Goal: Check status: Check status

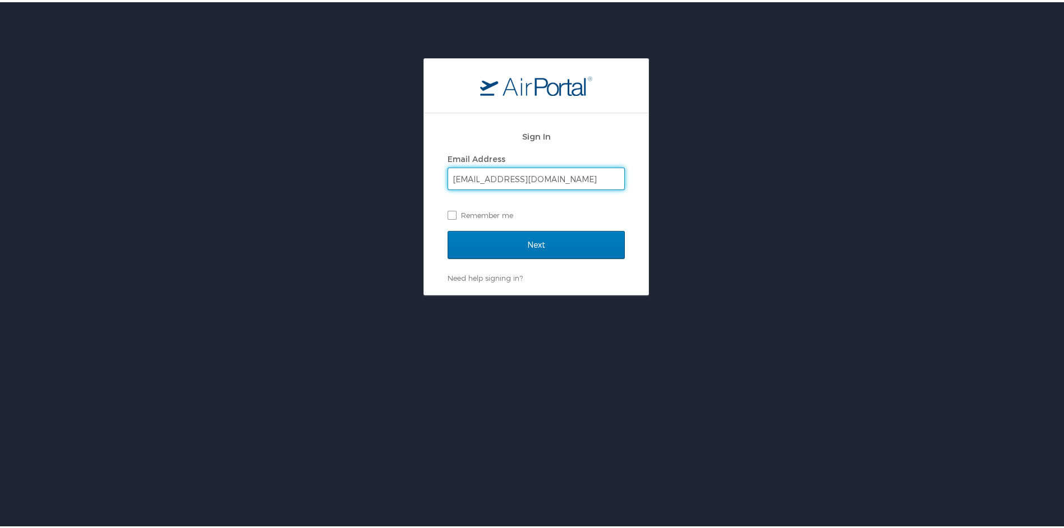
type input "[EMAIL_ADDRESS][DOMAIN_NAME]"
click at [448, 229] on input "Next" at bounding box center [536, 243] width 177 height 28
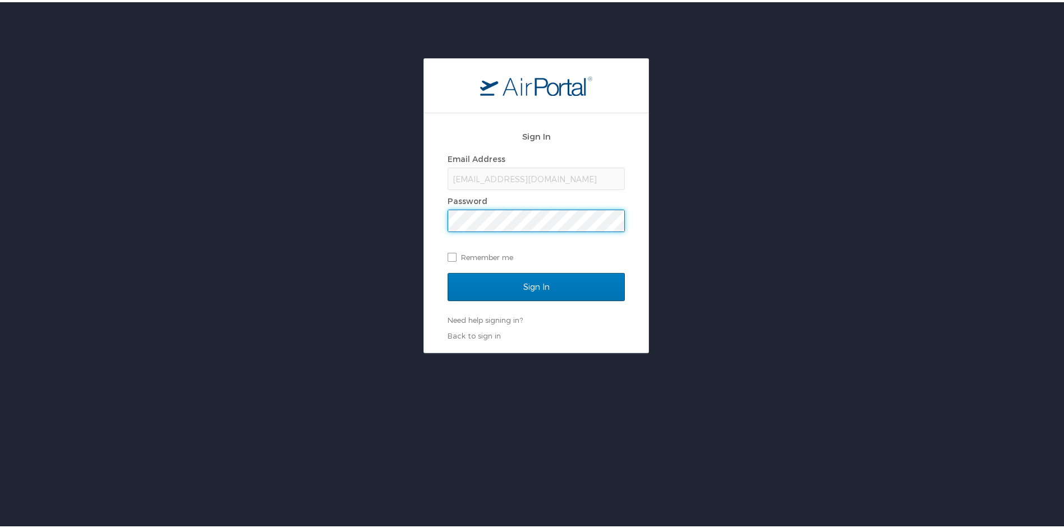
click at [448, 271] on input "Sign In" at bounding box center [536, 285] width 177 height 28
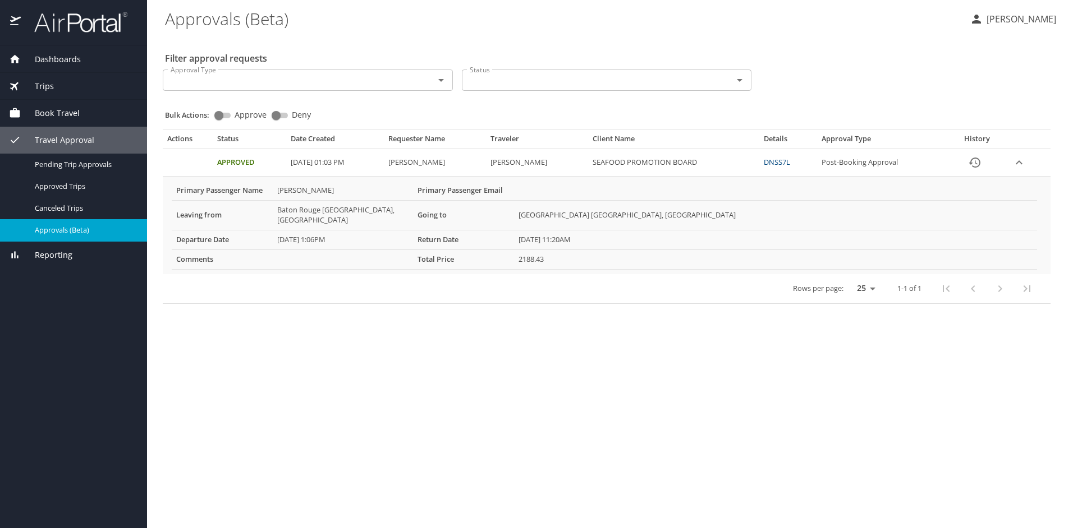
click at [789, 160] on link "DNSS7L" at bounding box center [776, 162] width 26 height 10
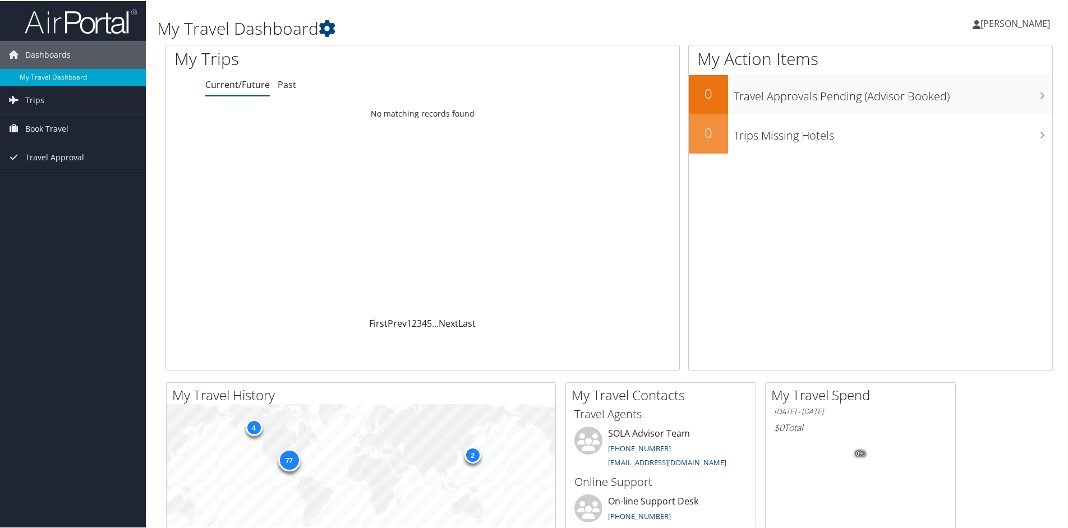
click at [415, 114] on td "No matching records found" at bounding box center [422, 113] width 513 height 20
click at [292, 88] on link "Past" at bounding box center [287, 83] width 19 height 12
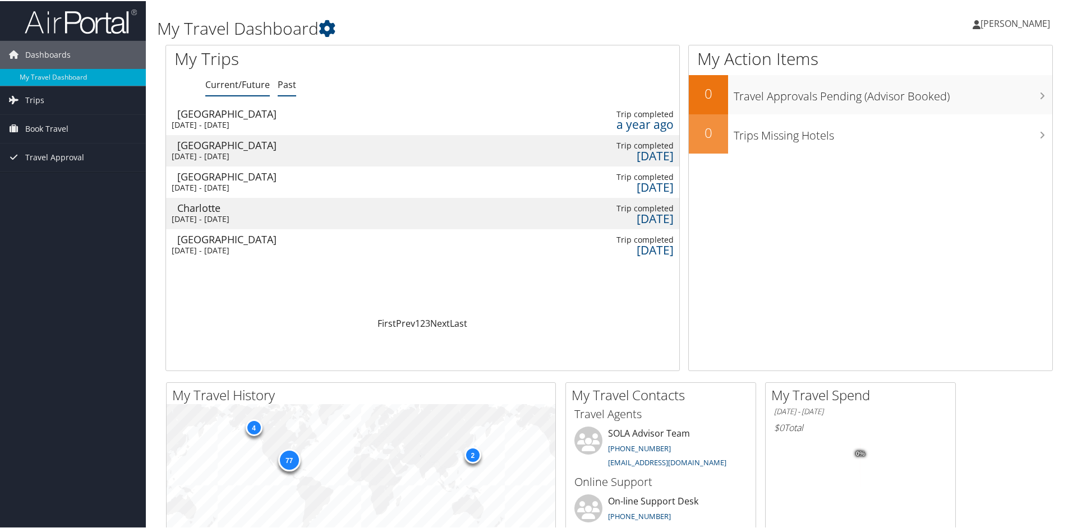
click at [252, 85] on link "Current/Future" at bounding box center [237, 83] width 65 height 12
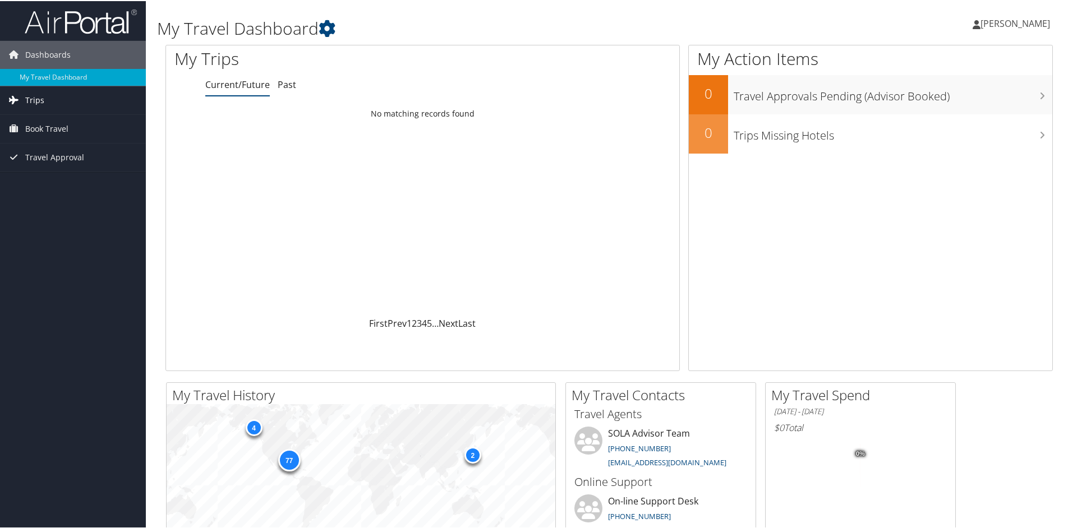
click at [68, 99] on link "Trips" at bounding box center [73, 99] width 146 height 28
click at [62, 119] on link "Current/Future Trips" at bounding box center [73, 121] width 146 height 17
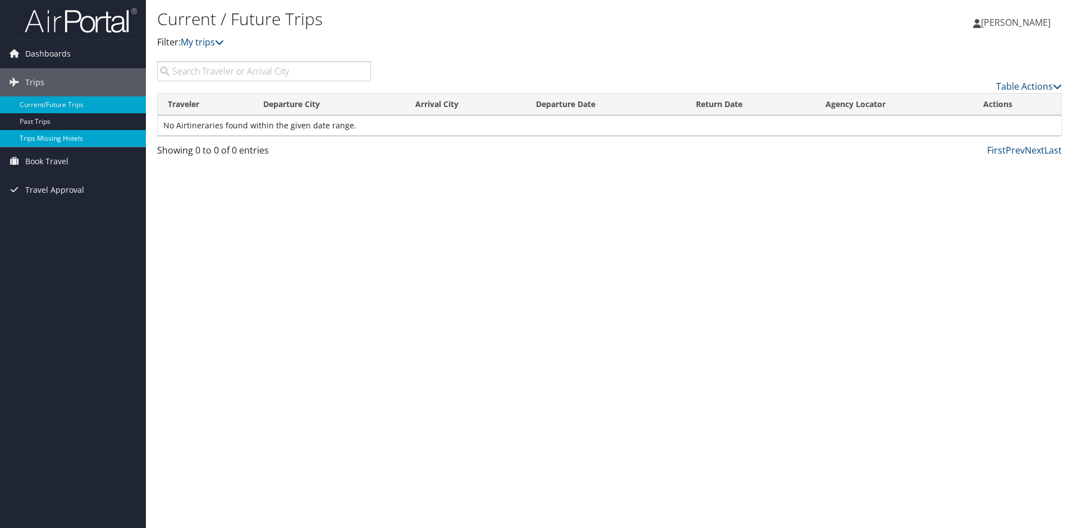
click at [31, 140] on link "Trips Missing Hotels" at bounding box center [73, 138] width 146 height 17
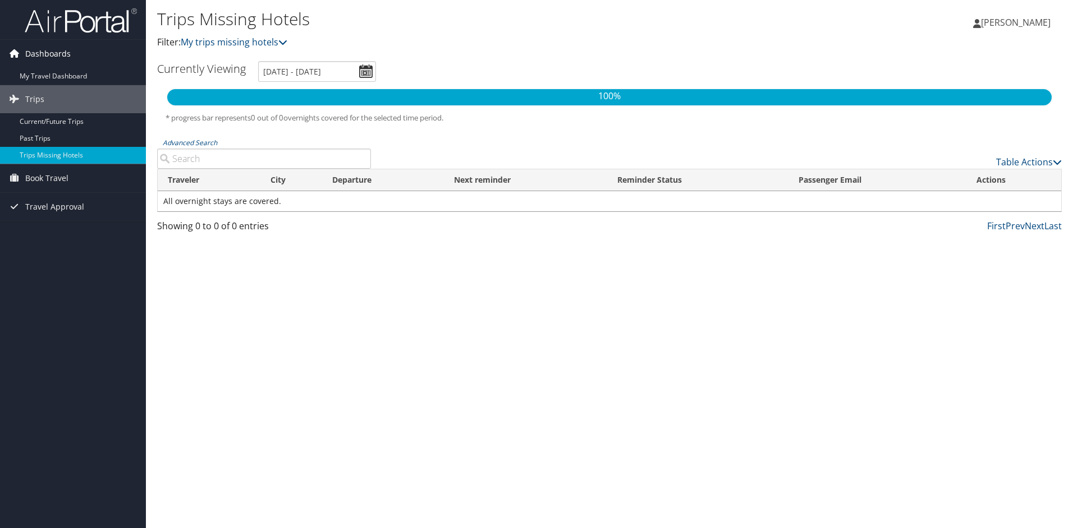
click at [17, 55] on icon at bounding box center [14, 53] width 17 height 17
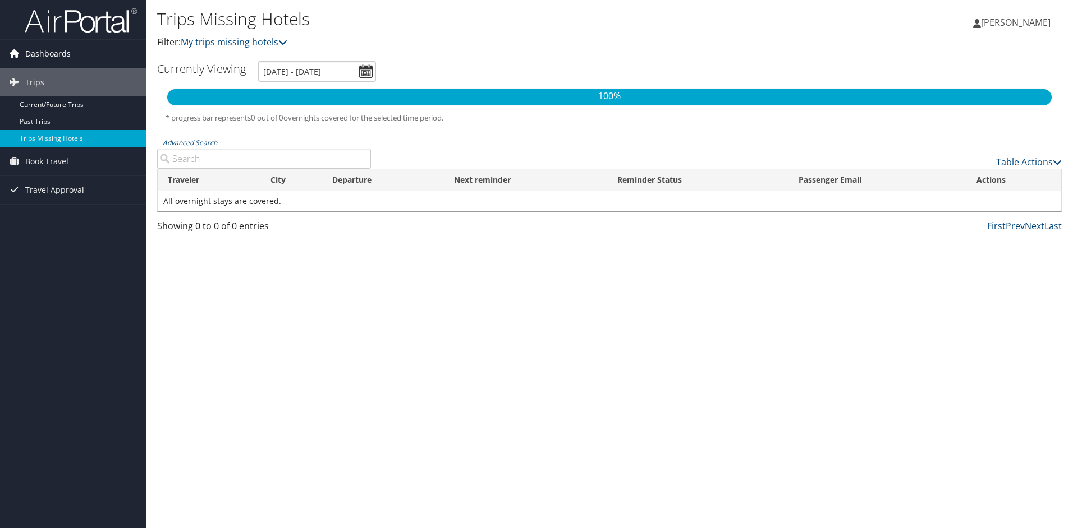
click at [54, 48] on span "Dashboards" at bounding box center [47, 54] width 45 height 28
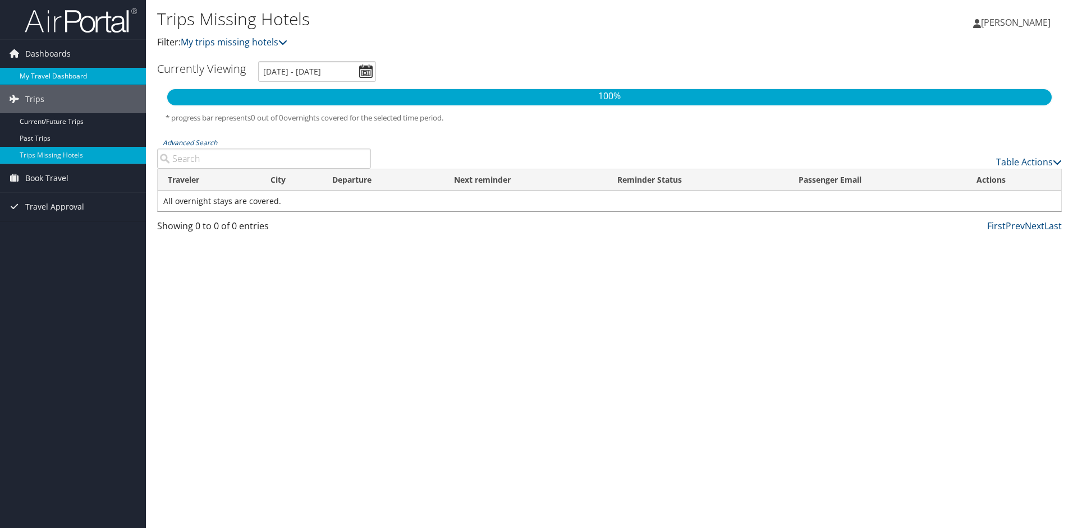
click at [57, 71] on link "My Travel Dashboard" at bounding box center [73, 76] width 146 height 17
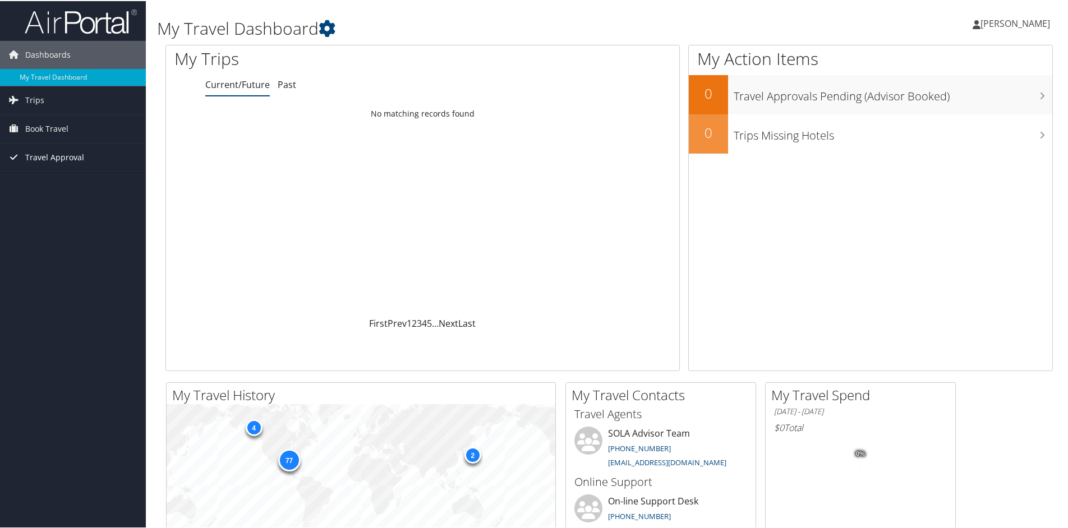
click at [77, 155] on span "Travel Approval" at bounding box center [54, 156] width 59 height 28
click at [83, 181] on link "Pending Trip Approvals" at bounding box center [73, 179] width 146 height 17
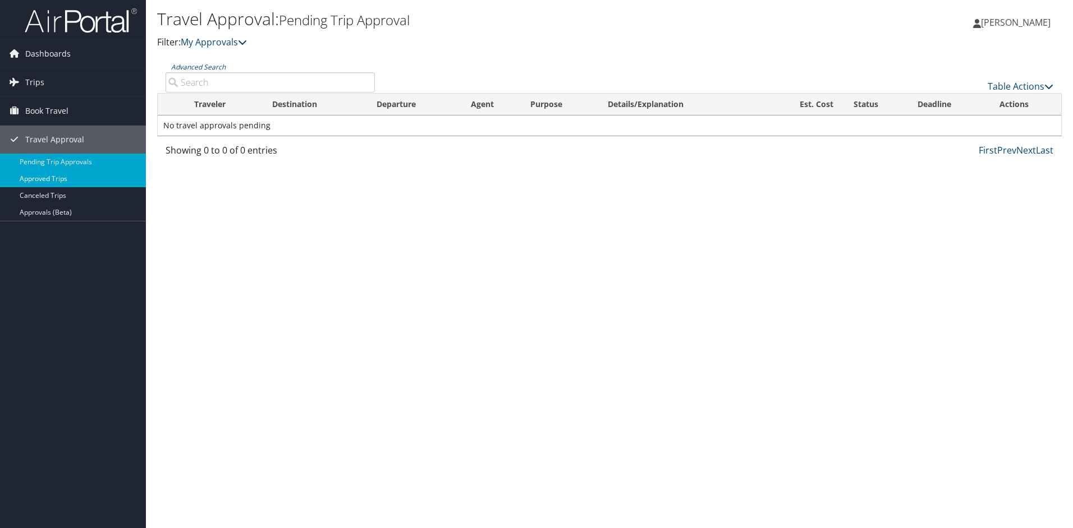
click at [86, 179] on link "Approved Trips" at bounding box center [73, 179] width 146 height 17
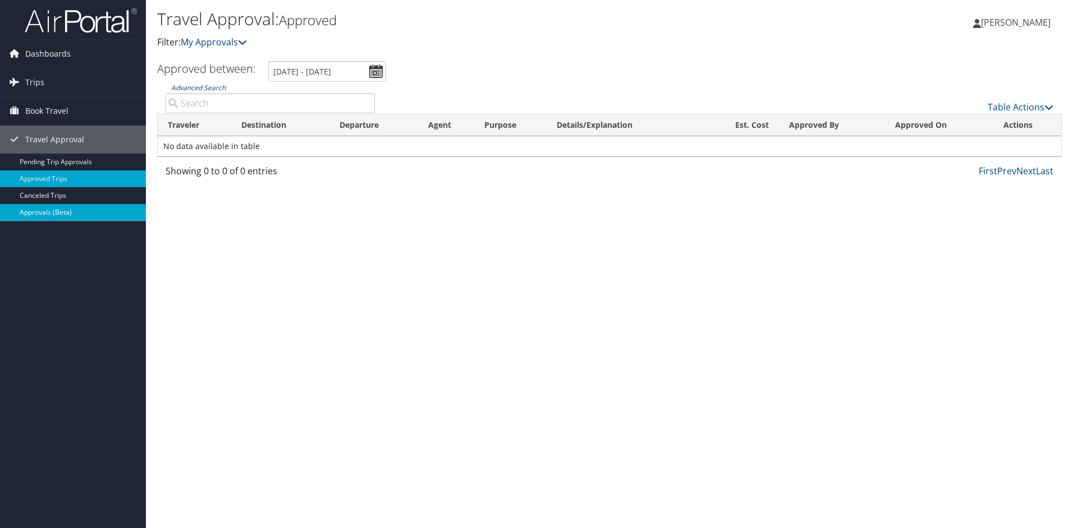
click at [90, 206] on link "Approvals (Beta)" at bounding box center [73, 212] width 146 height 17
